Goal: Task Accomplishment & Management: Use online tool/utility

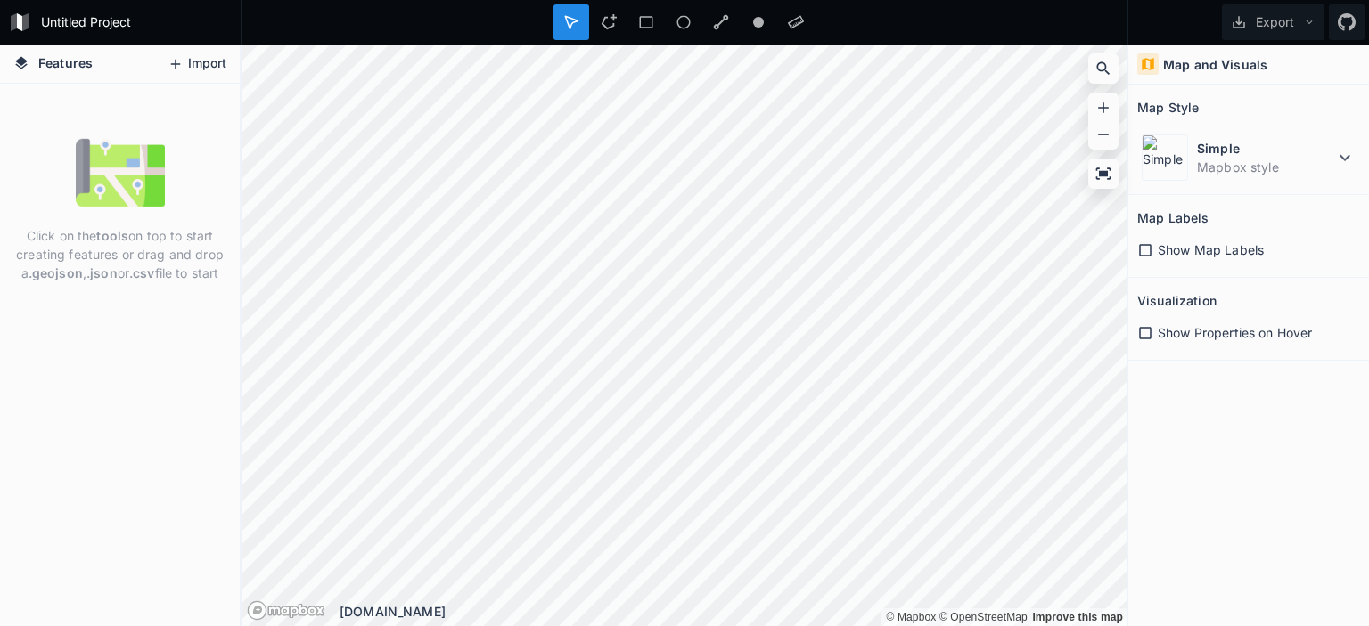
click at [193, 69] on button "Import" at bounding box center [197, 64] width 77 height 29
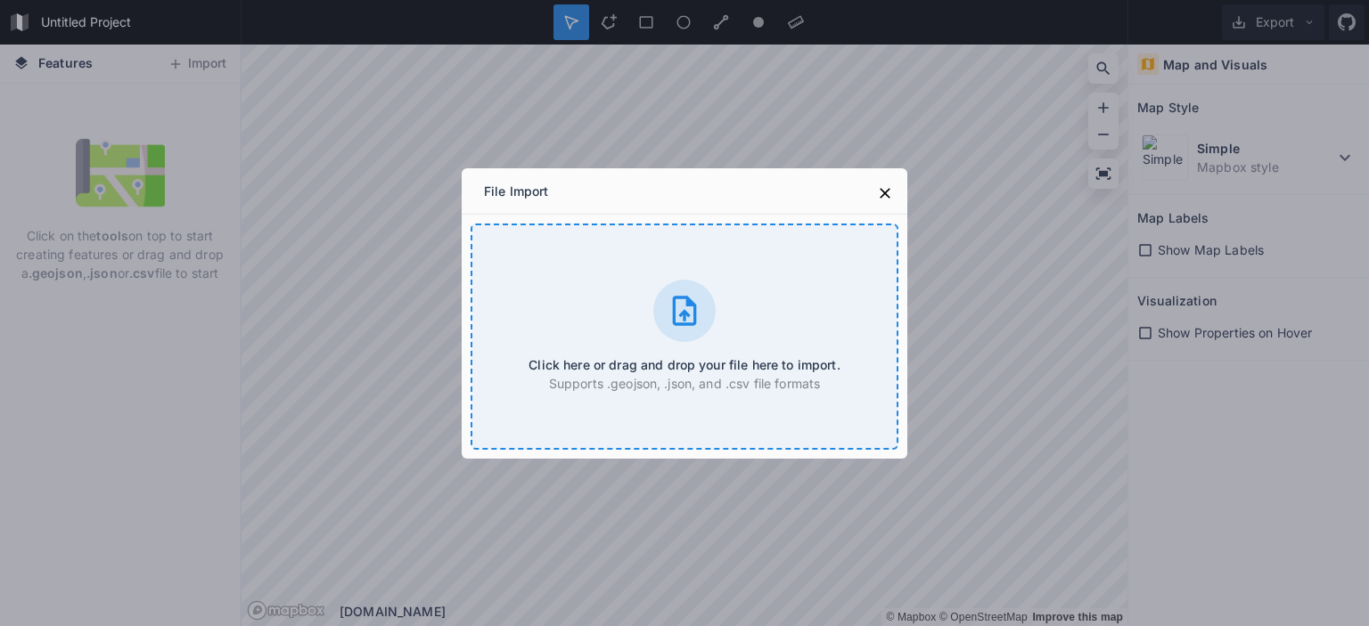
click at [661, 355] on div "Click here or drag and drop your file here to import. Supports .geojson, .json,…" at bounding box center [684, 337] width 428 height 226
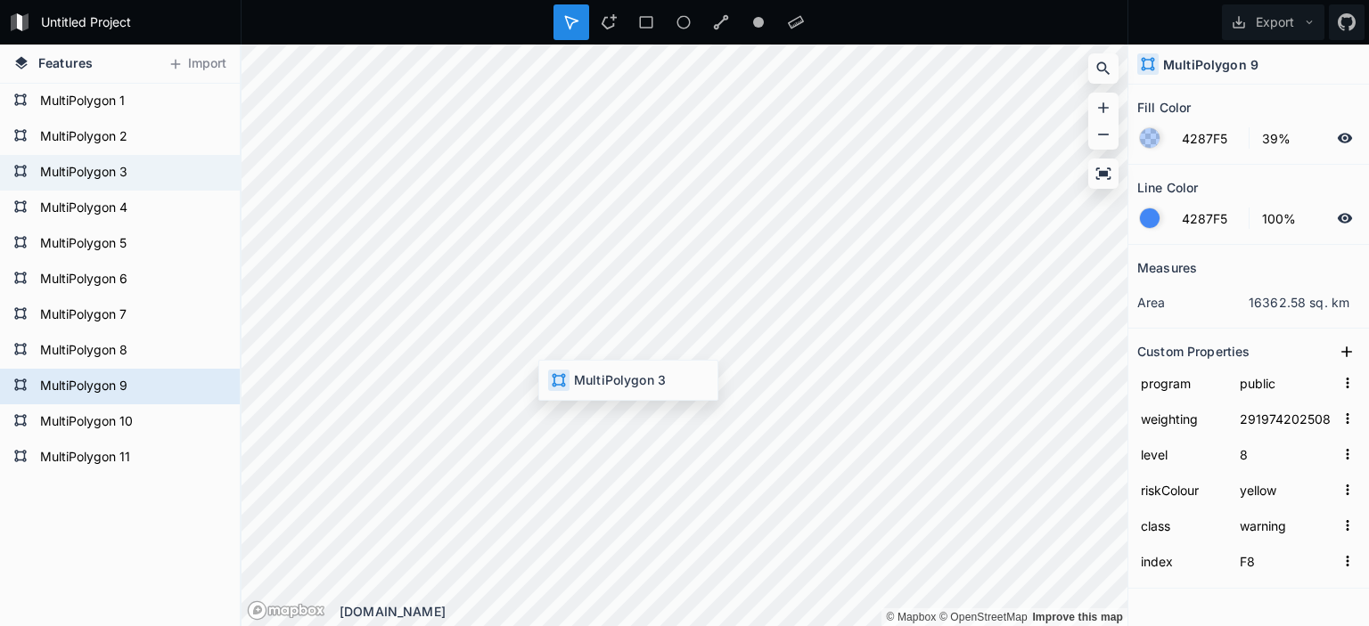
type input "29399620250827166000"
type input "6"
type input "F2"
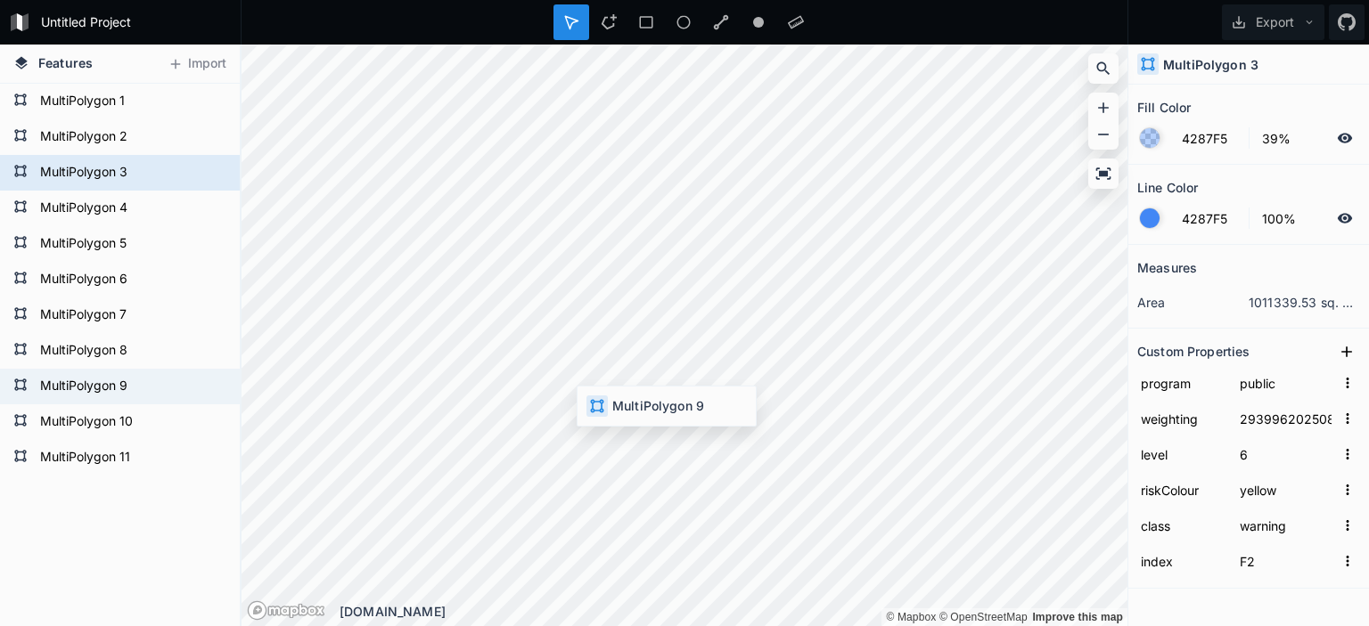
type input "29197420250827100000"
type input "8"
type input "F8"
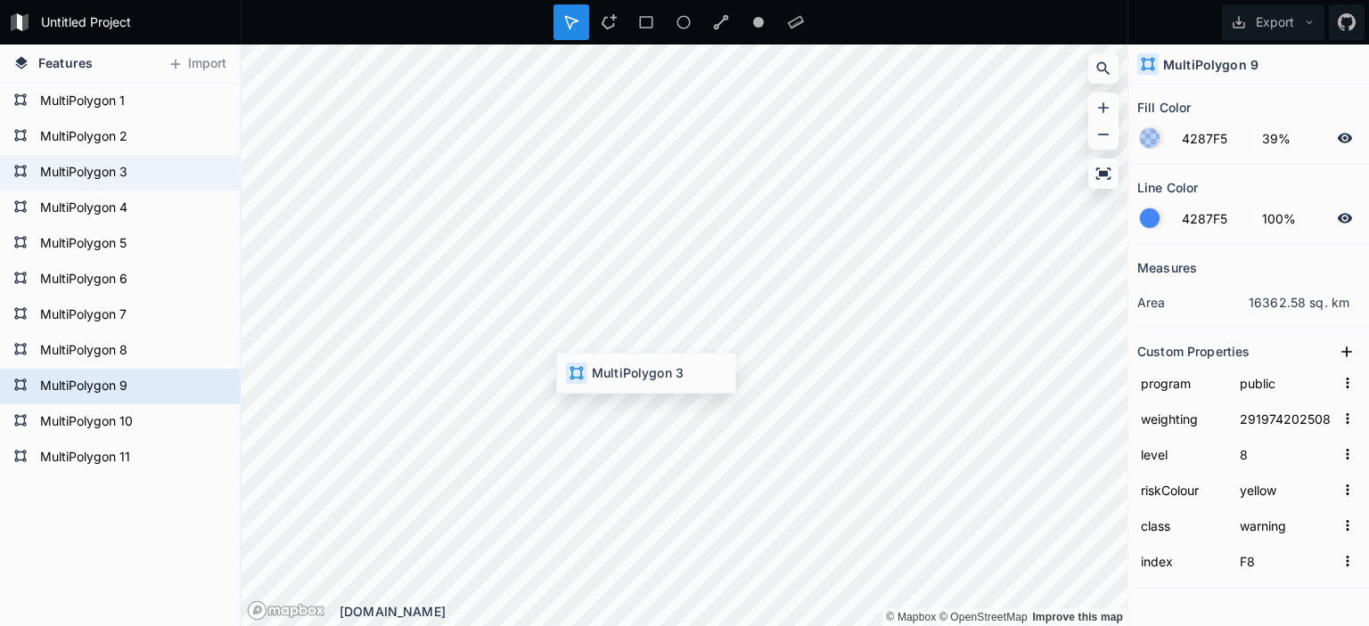
type input "29399620250827166000"
type input "6"
type input "F2"
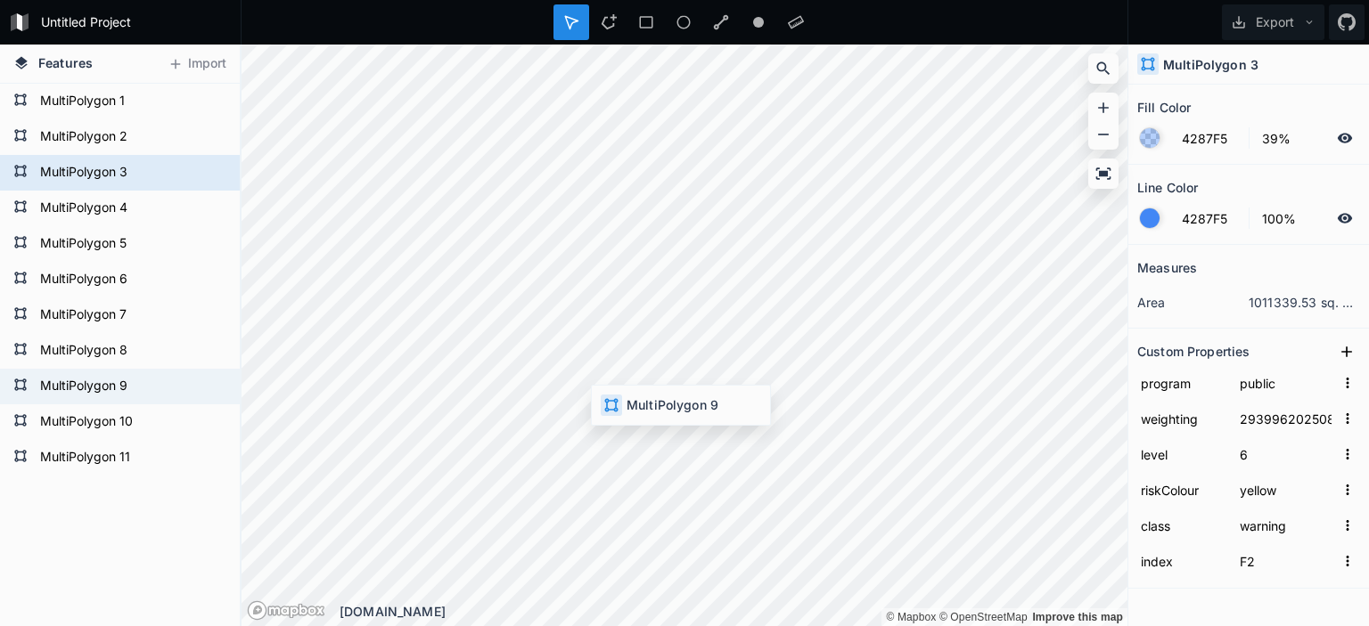
type input "29197420250827100000"
type input "8"
type input "F8"
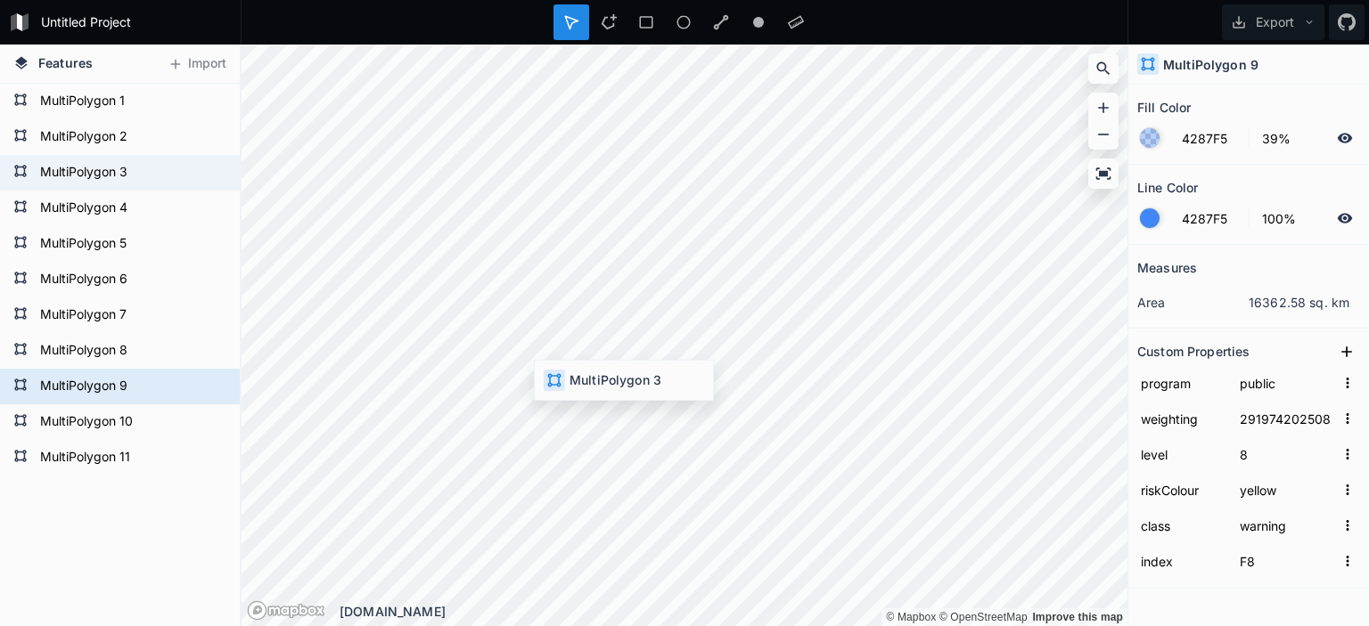
type input "29399620250827166000"
type input "6"
type input "F2"
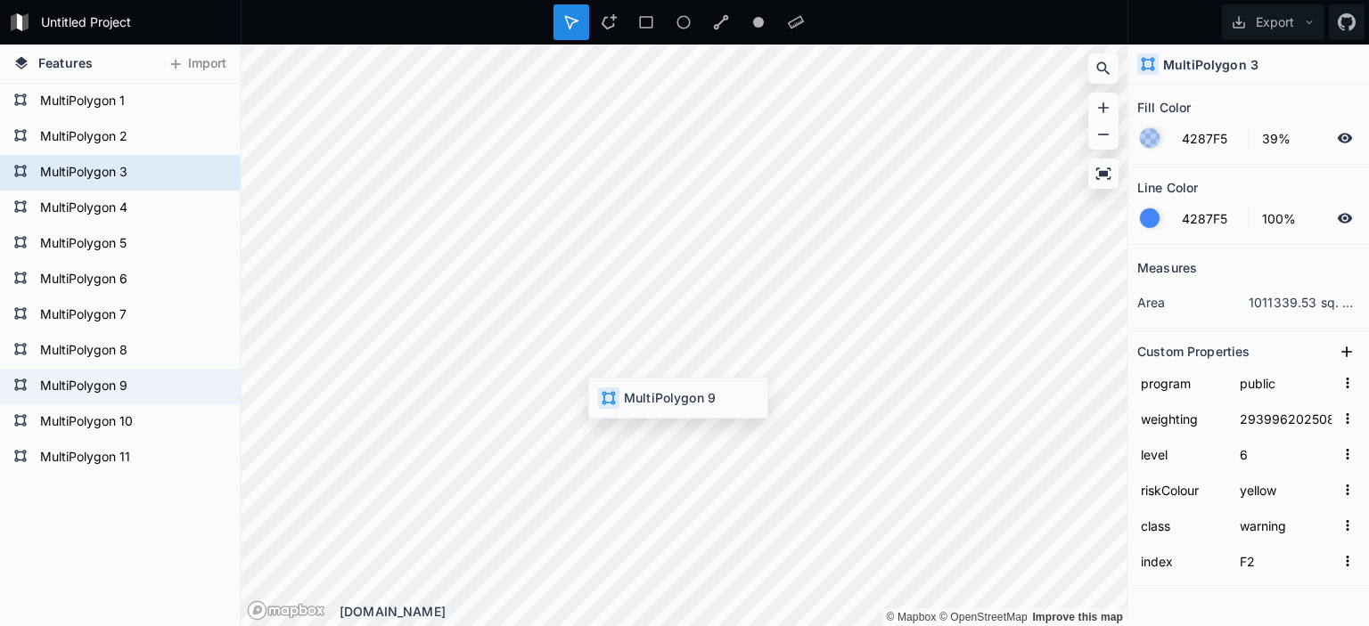
type input "29197420250827100000"
type input "8"
type input "F8"
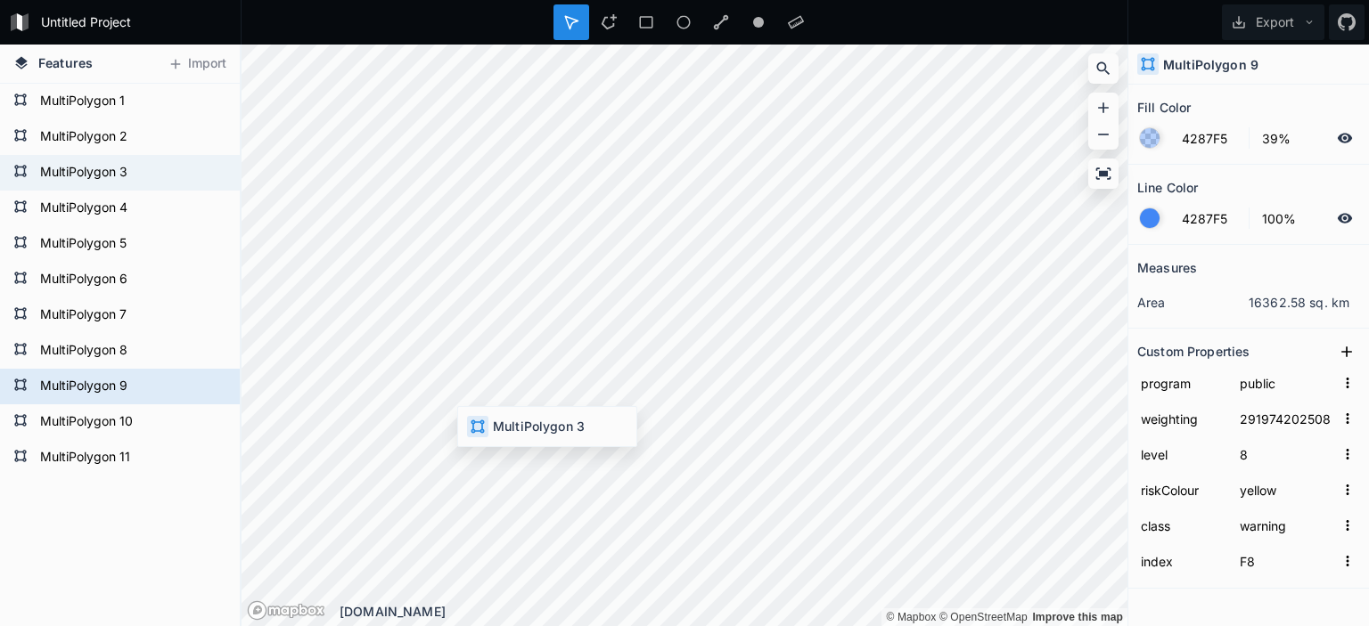
type input "29399620250827166000"
type input "6"
type input "F2"
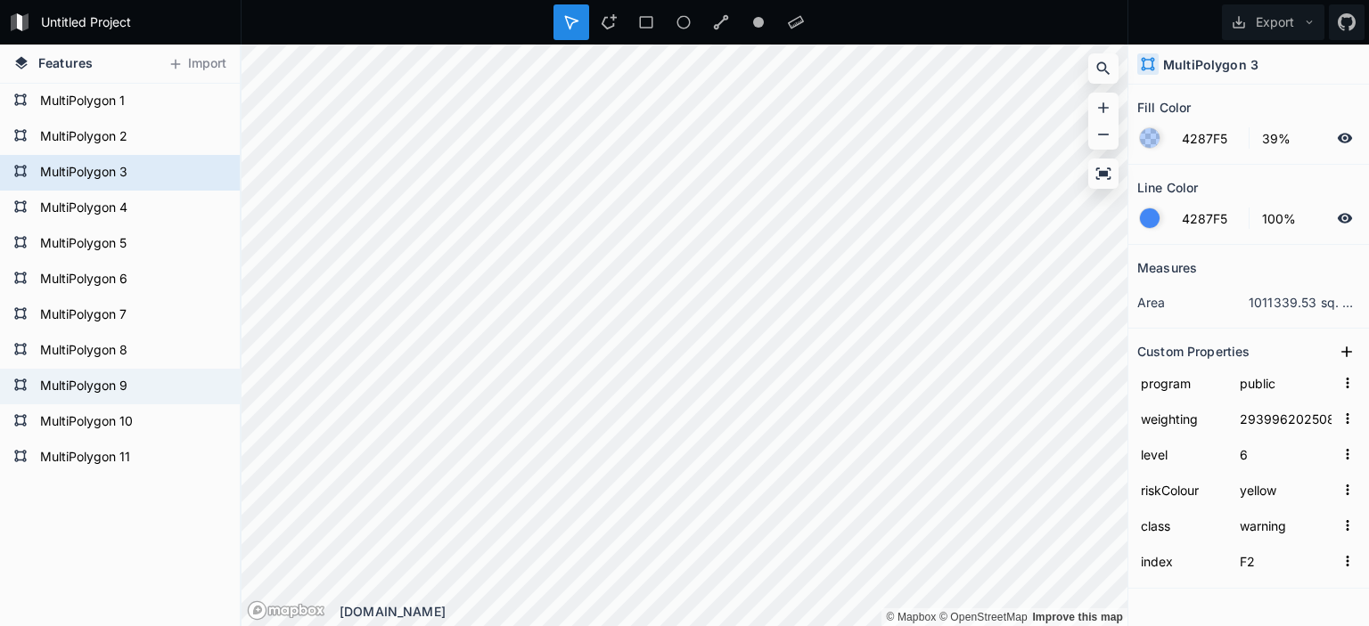
type input "29197420250827100000"
type input "8"
type input "F8"
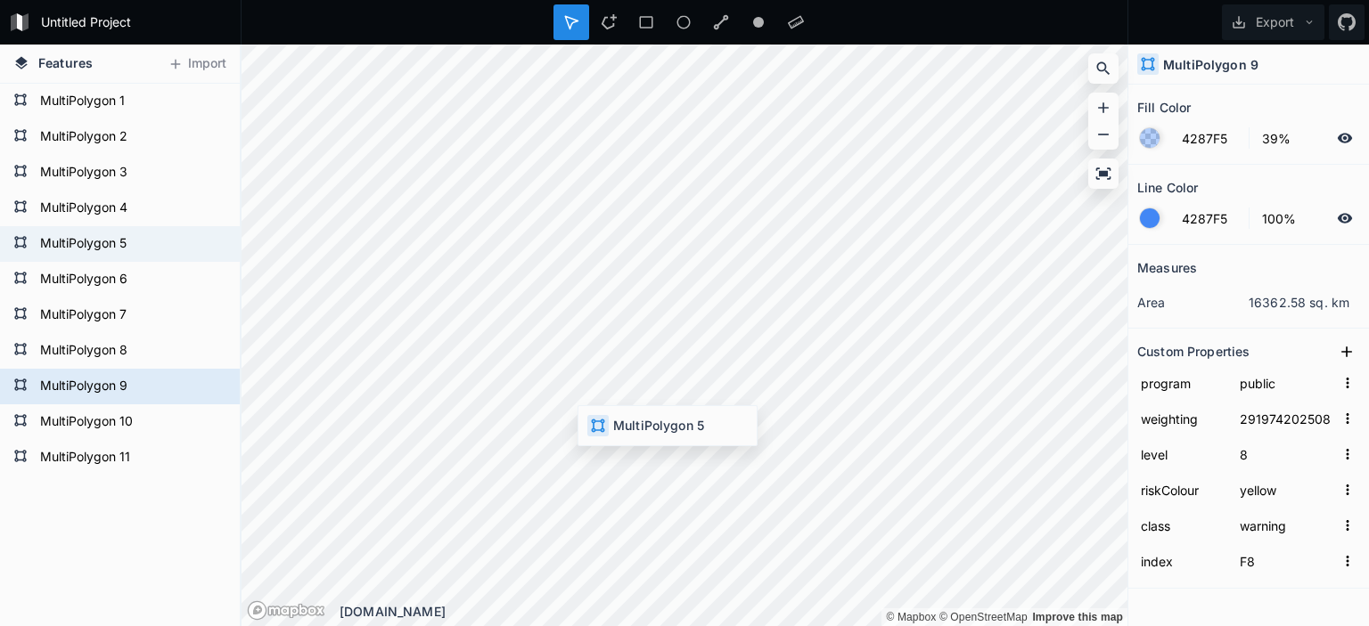
type input "highway"
type input "29396320250827166000"
type input "6"
type input "watch"
type input "F4"
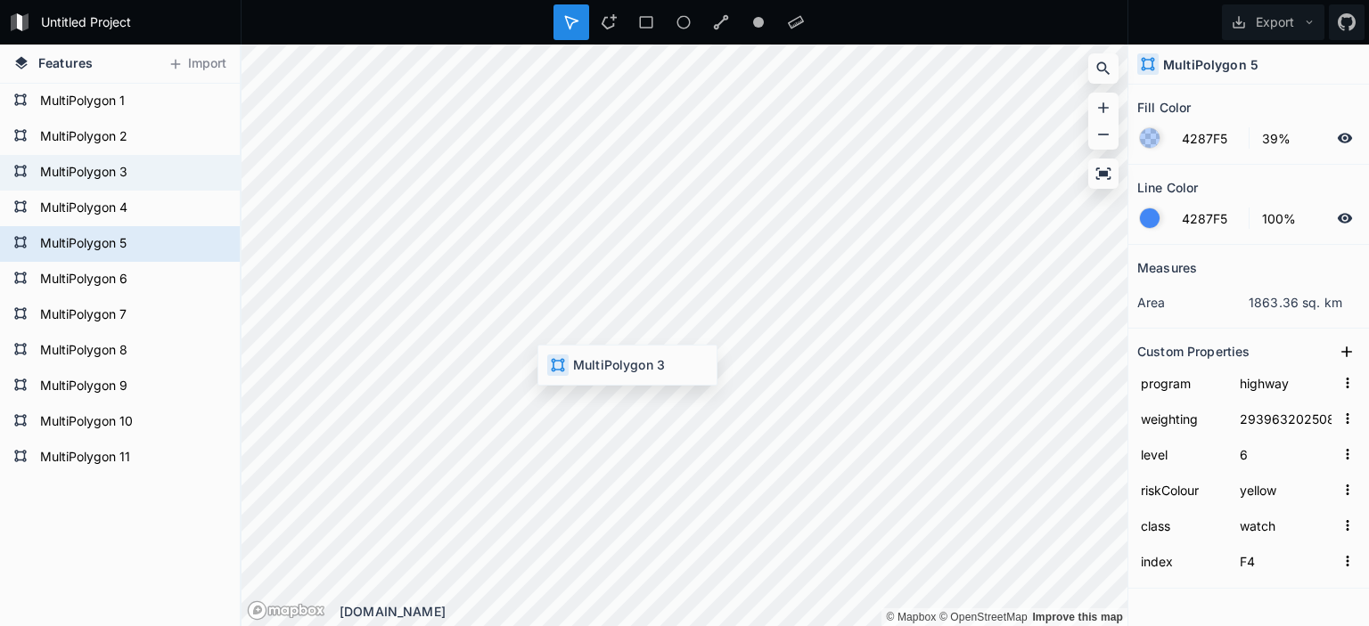
type input "public"
type input "29399620250827166000"
type input "warning"
type input "F2"
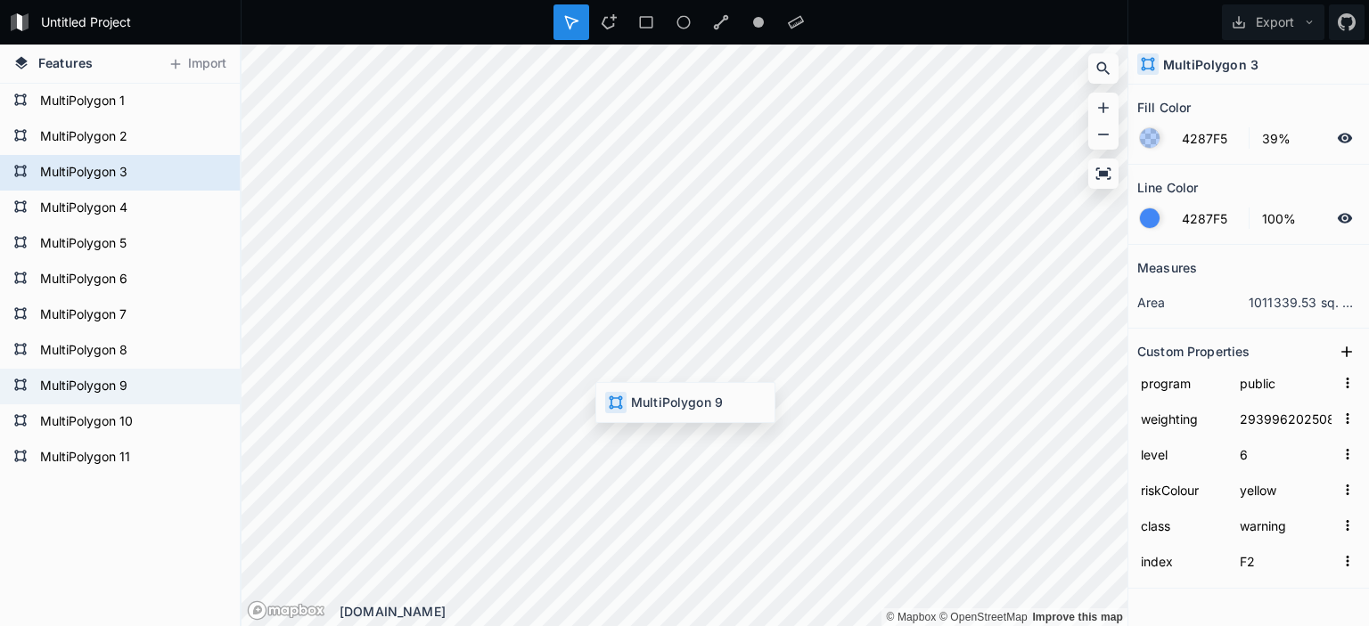
type input "29197420250827100000"
type input "8"
type input "F8"
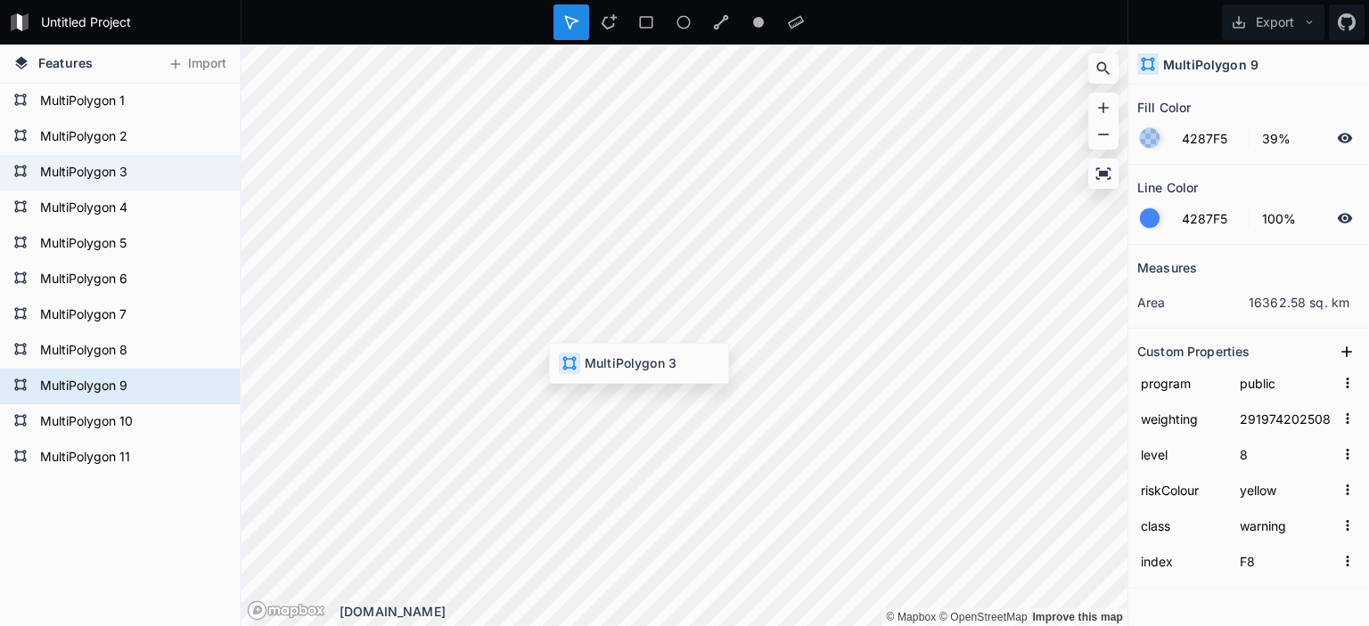
type input "29399620250827166000"
type input "6"
type input "F2"
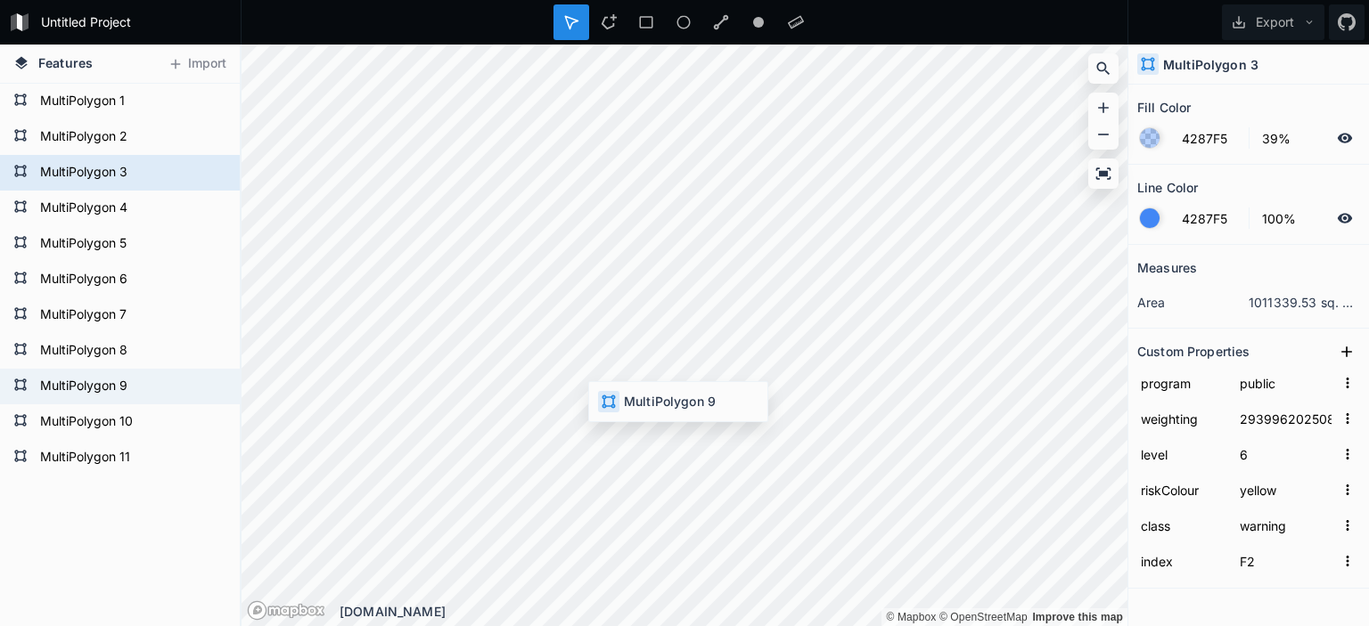
type input "29197420250827100000"
type input "8"
type input "F8"
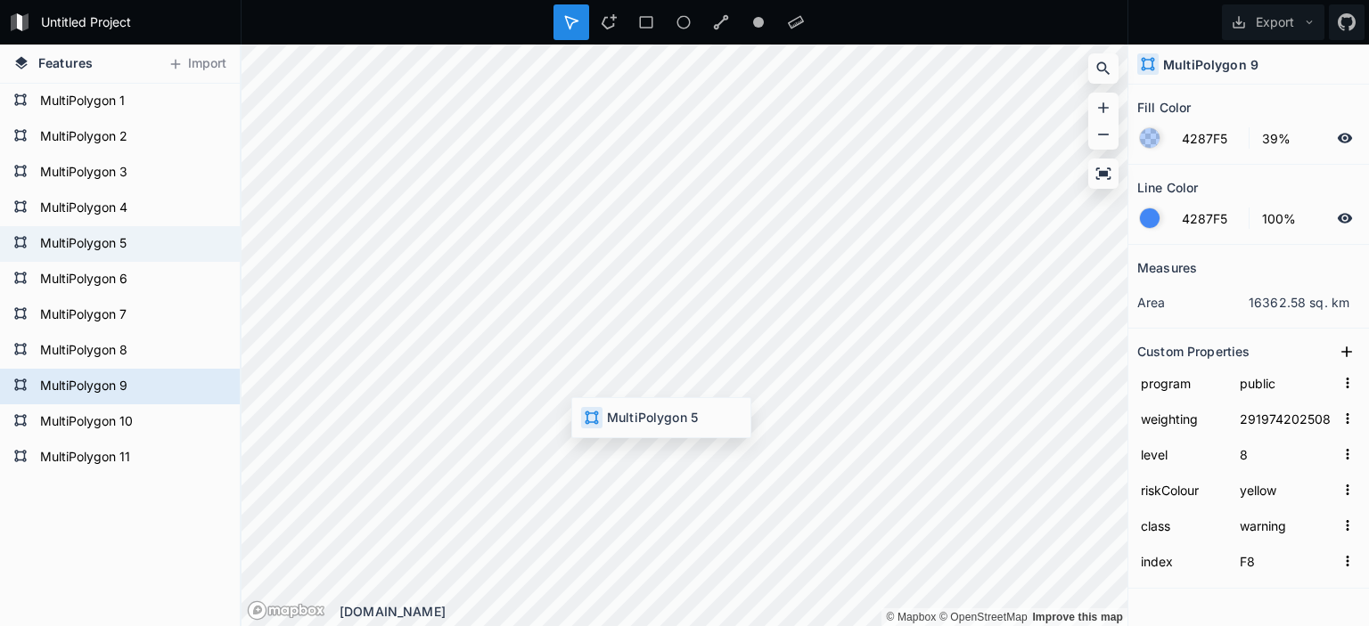
type input "highway"
type input "29396320250827166000"
type input "6"
type input "watch"
type input "F4"
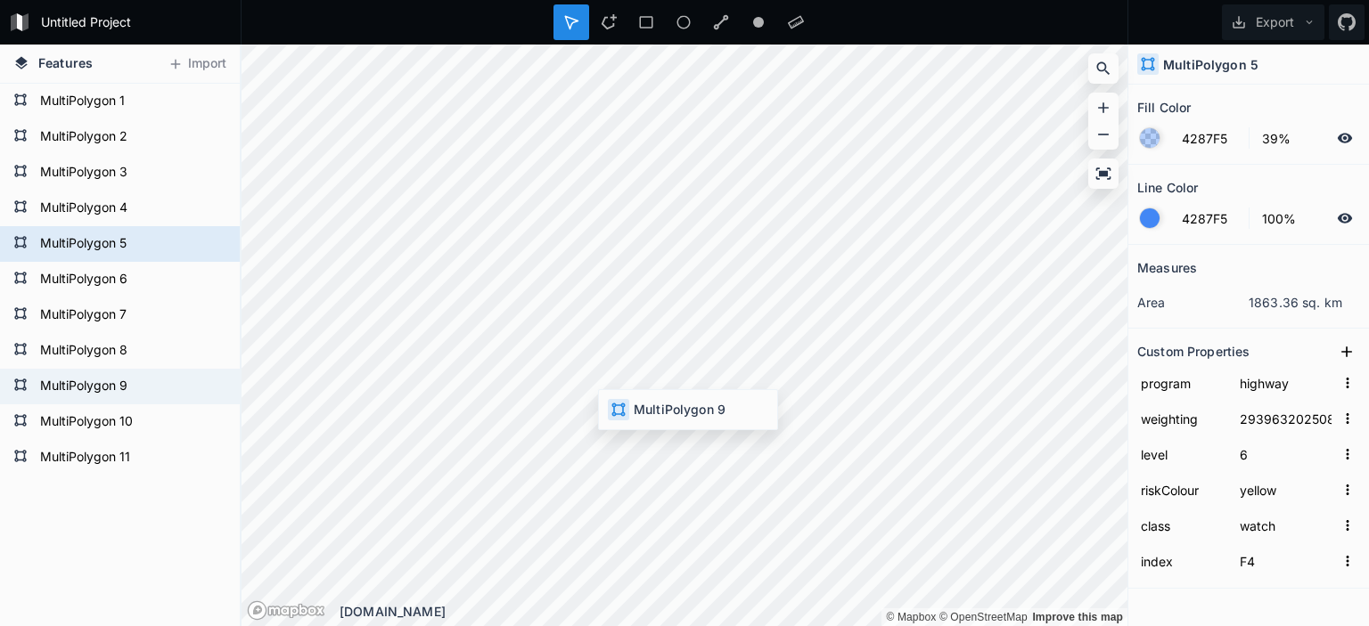
type input "public"
type input "29197420250827100000"
type input "8"
type input "warning"
type input "F8"
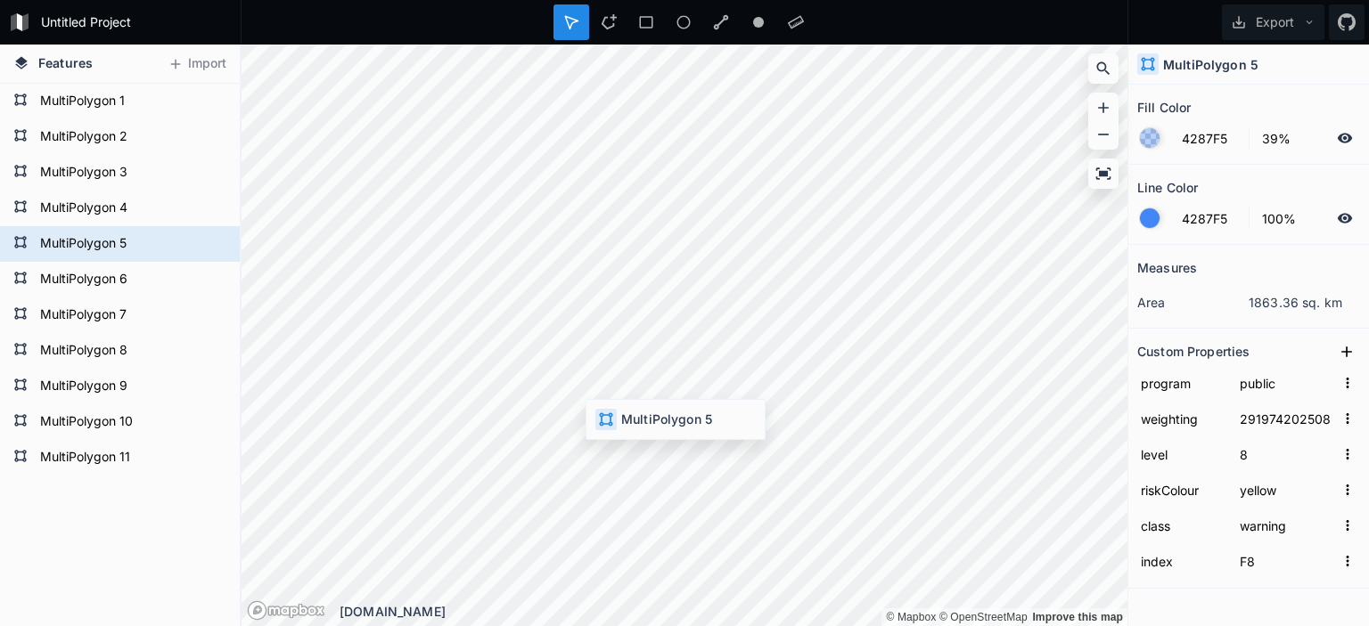
type input "highway"
type input "29396320250827166000"
type input "6"
type input "watch"
type input "F4"
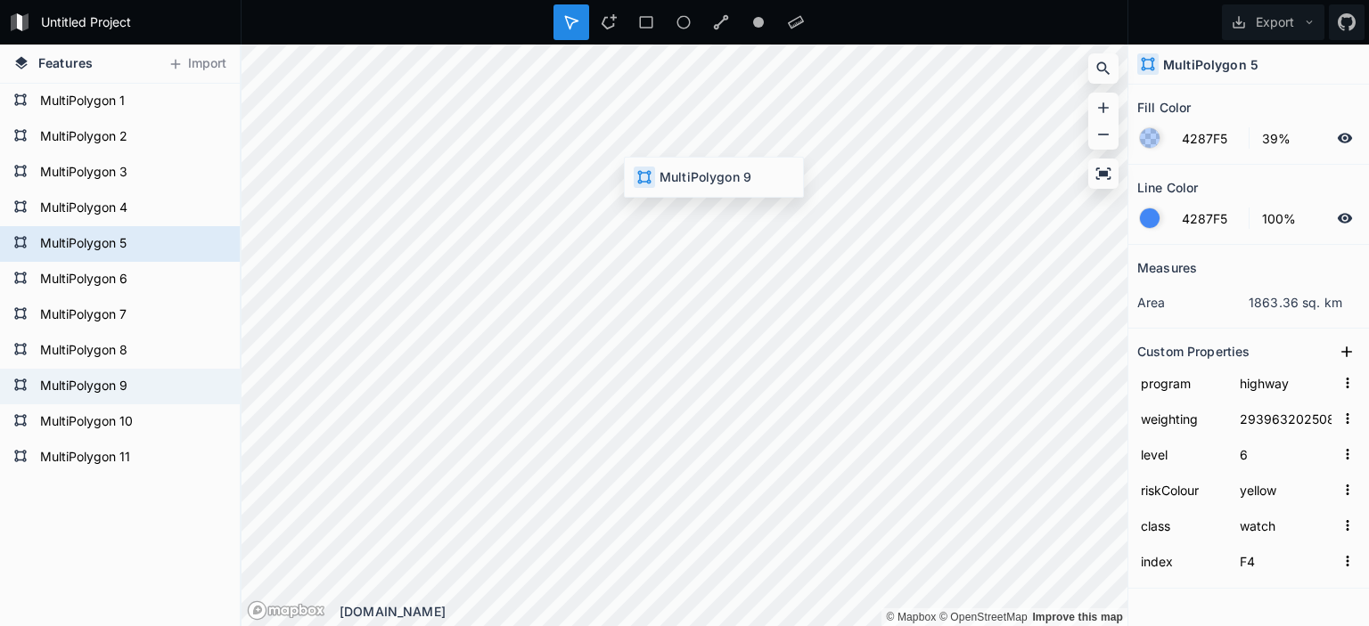
type input "public"
type input "29197420250827100000"
type input "8"
type input "warning"
type input "F8"
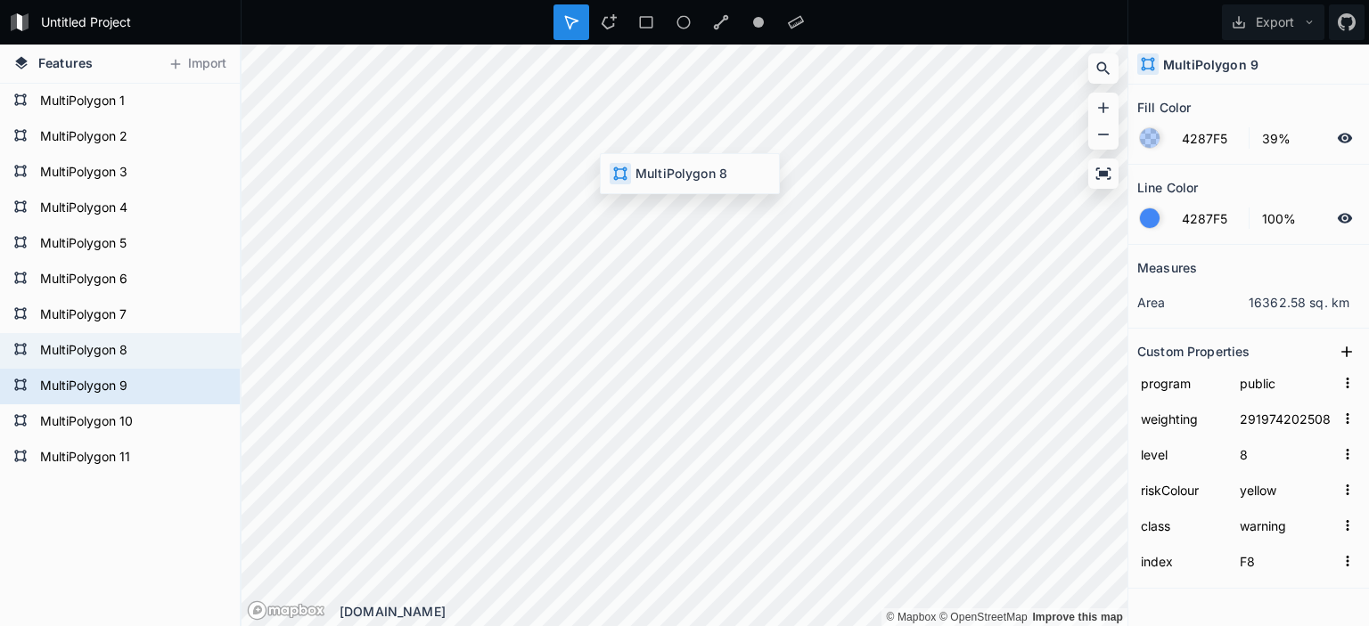
type input "highway"
type input "29197920250827153000"
type input "F7"
